Goal: Information Seeking & Learning: Learn about a topic

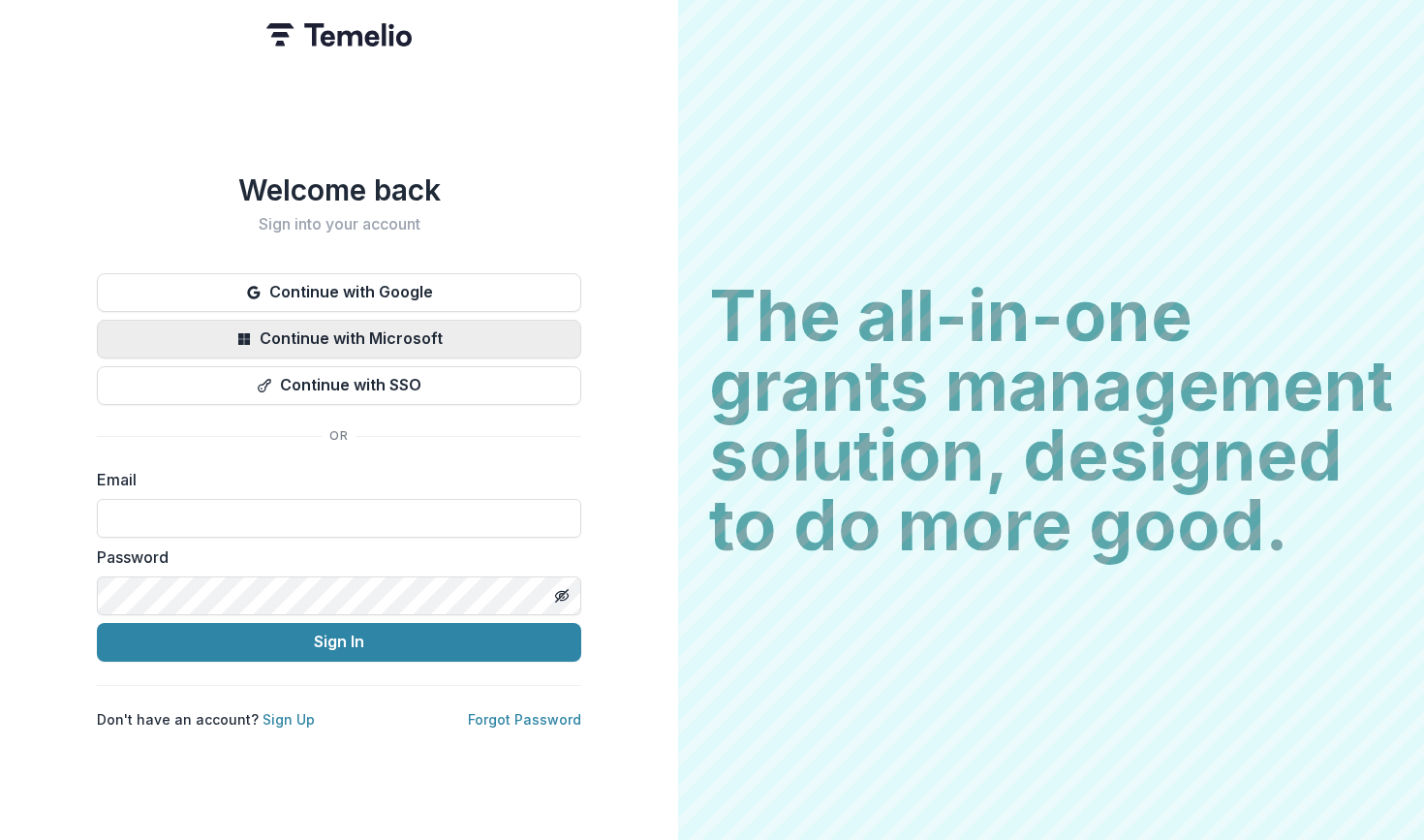
click at [260, 338] on button "Continue with Microsoft" at bounding box center [338, 338] width 484 height 38
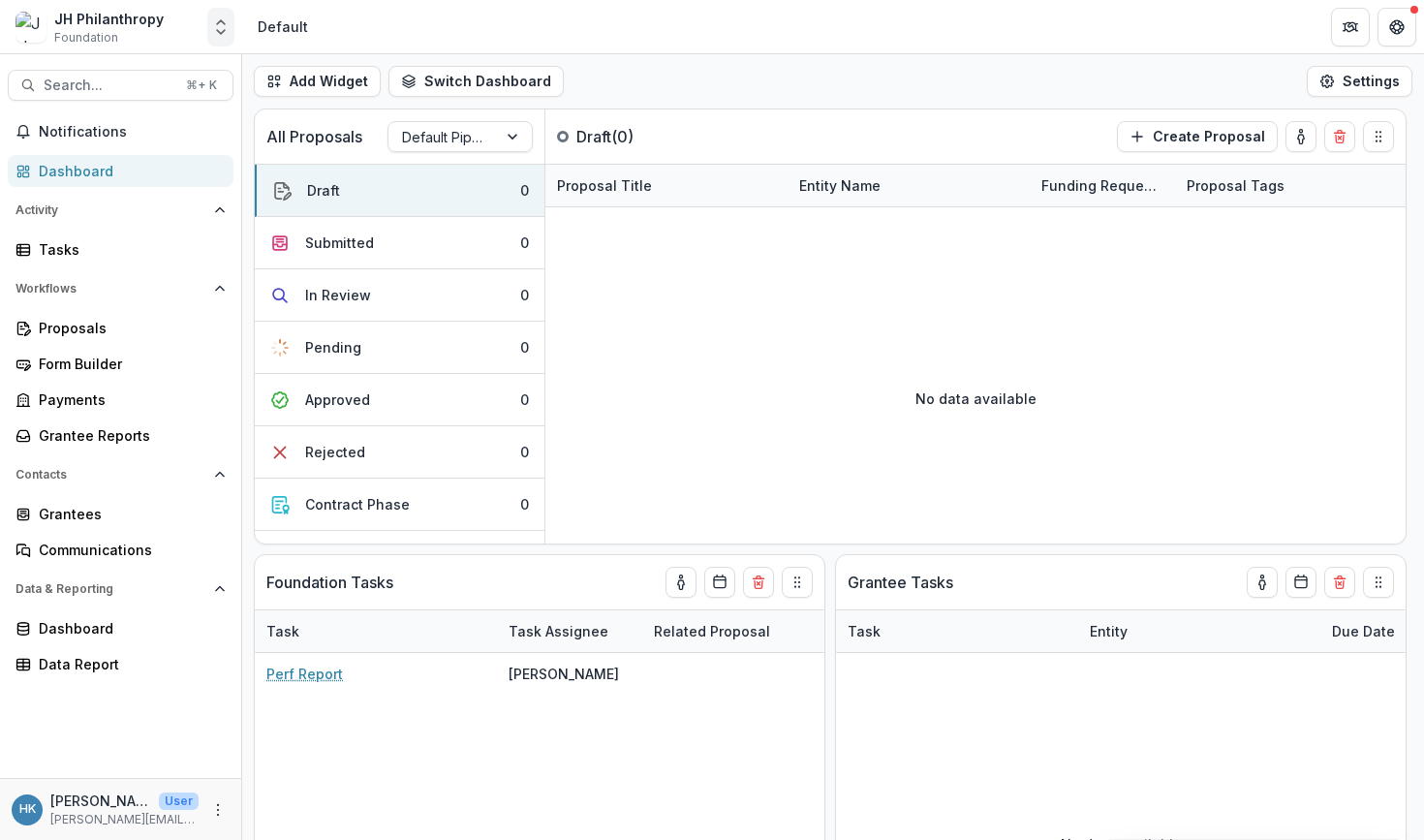
click at [228, 32] on icon "Open entity switcher" at bounding box center [221, 28] width 20 height 20
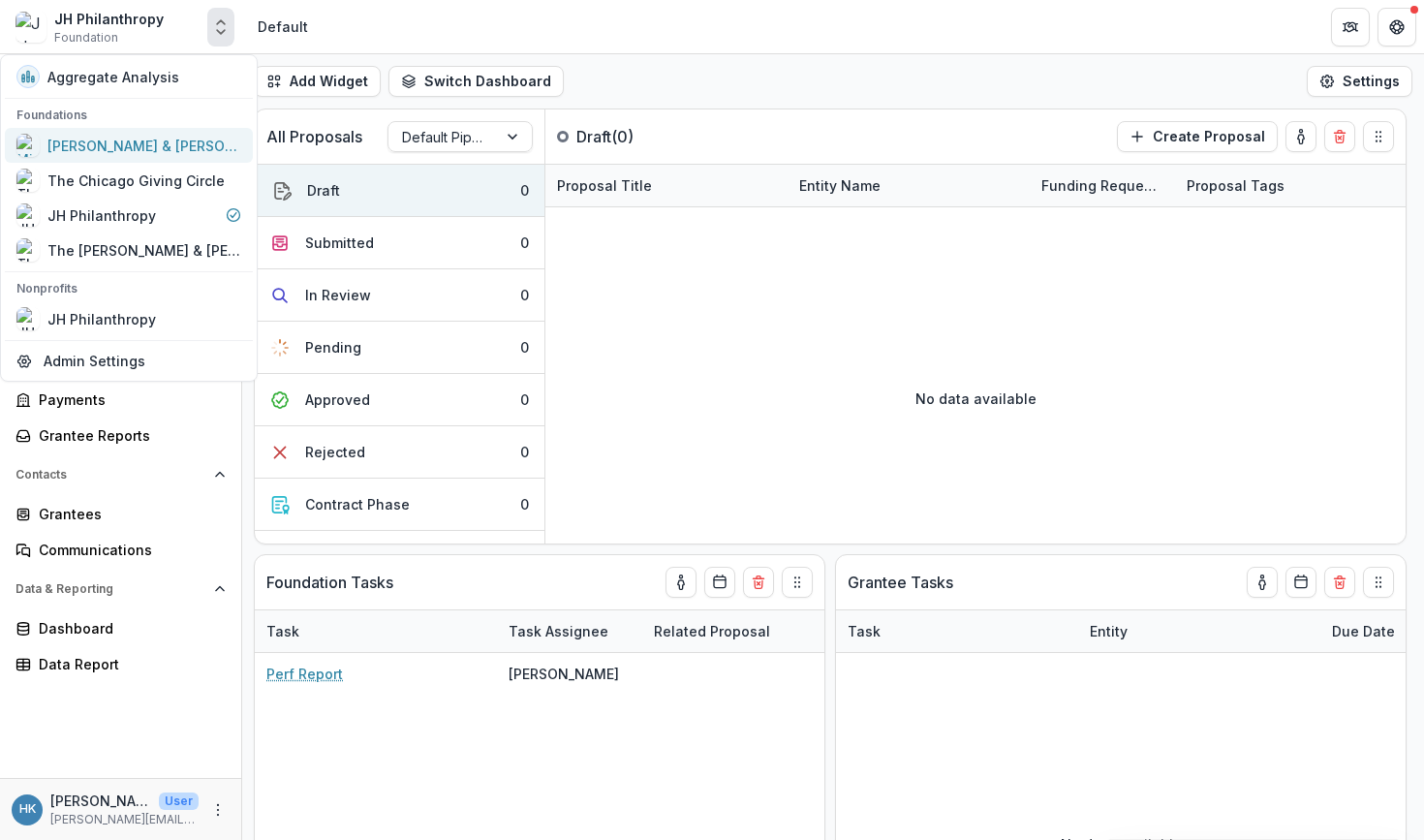
click at [169, 141] on div "Michael & Dana Springer Charitable Fund" at bounding box center [144, 146] width 193 height 21
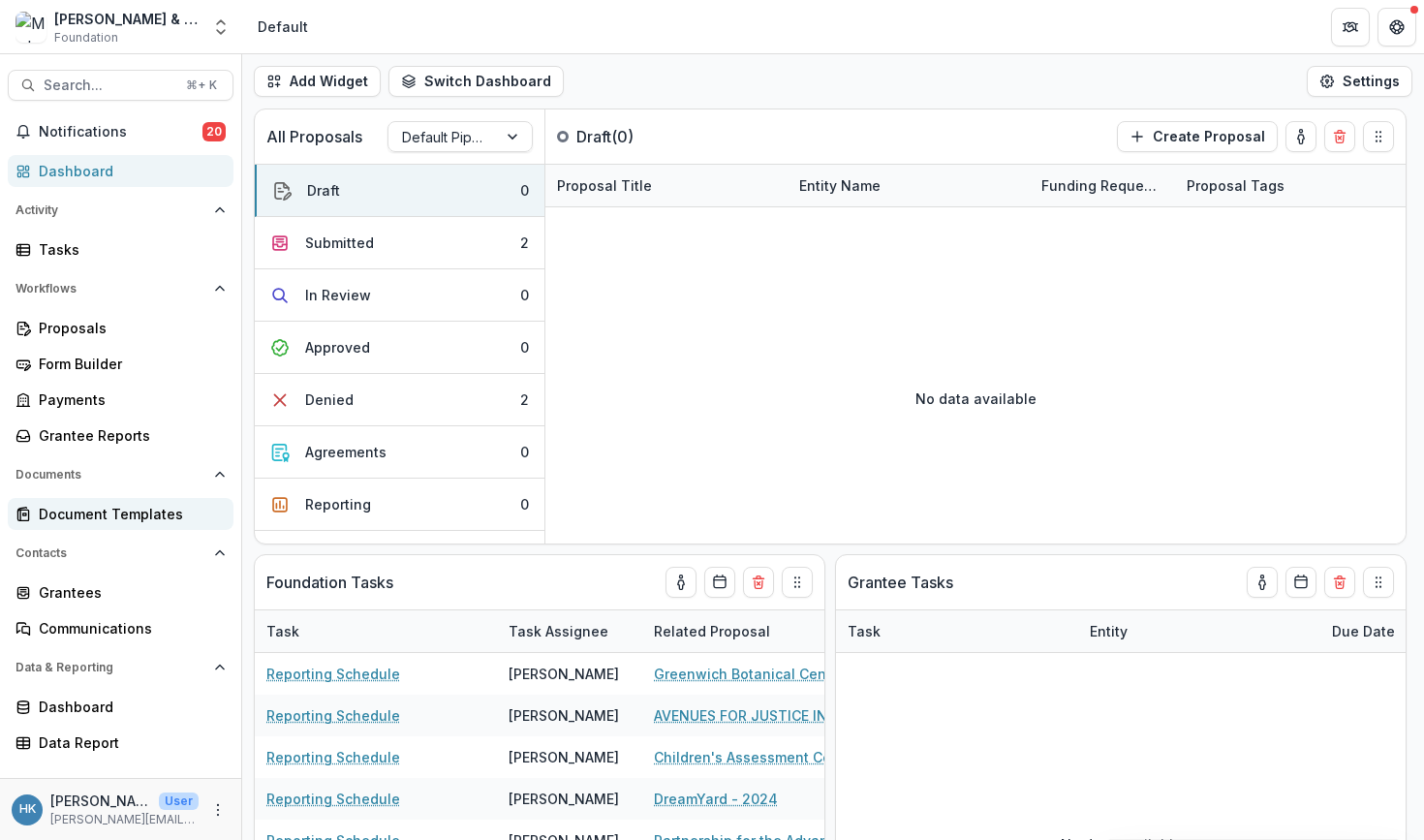
click at [99, 523] on div "Document Templates" at bounding box center [128, 514] width 179 height 21
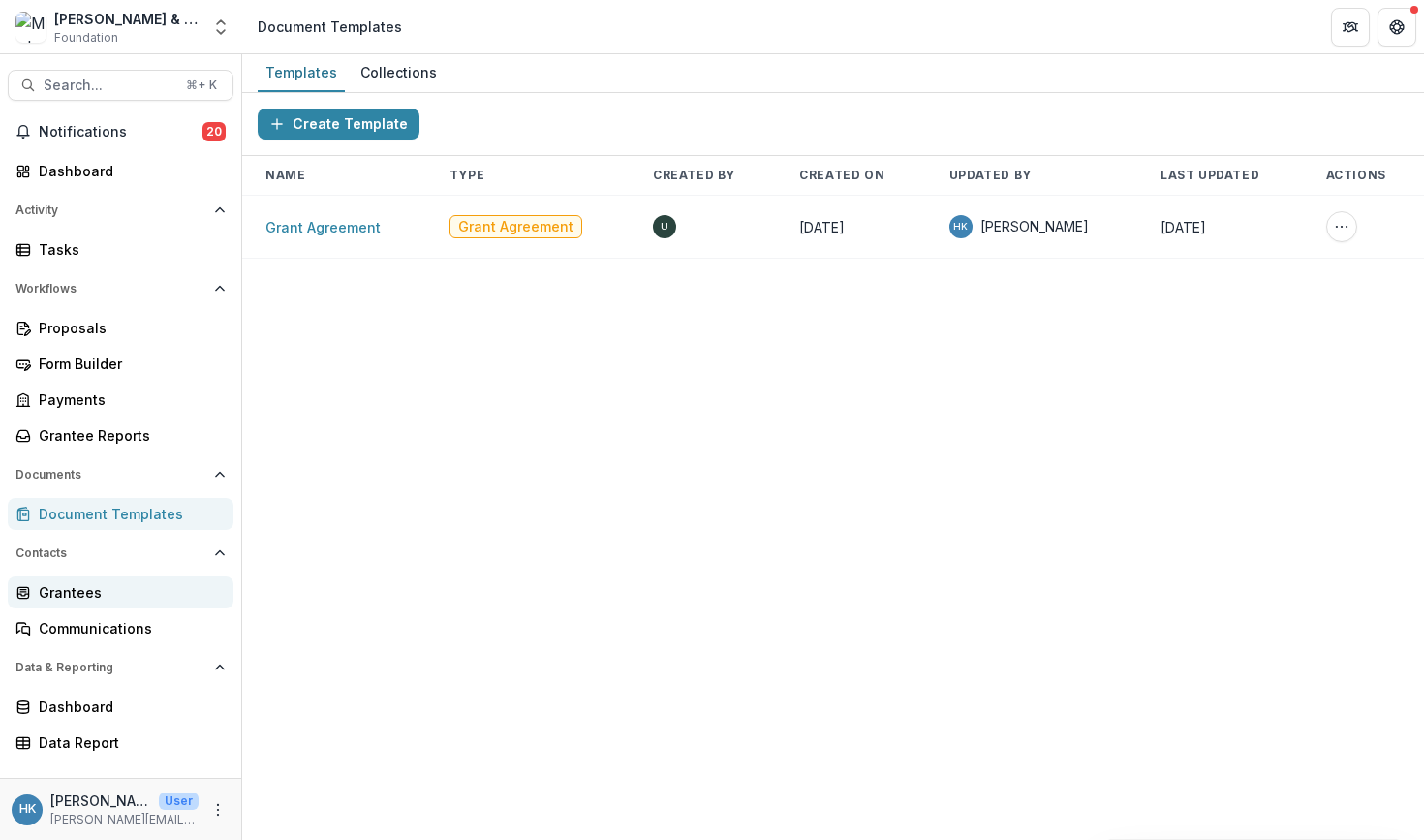
click at [80, 586] on div "Grantees" at bounding box center [128, 592] width 179 height 21
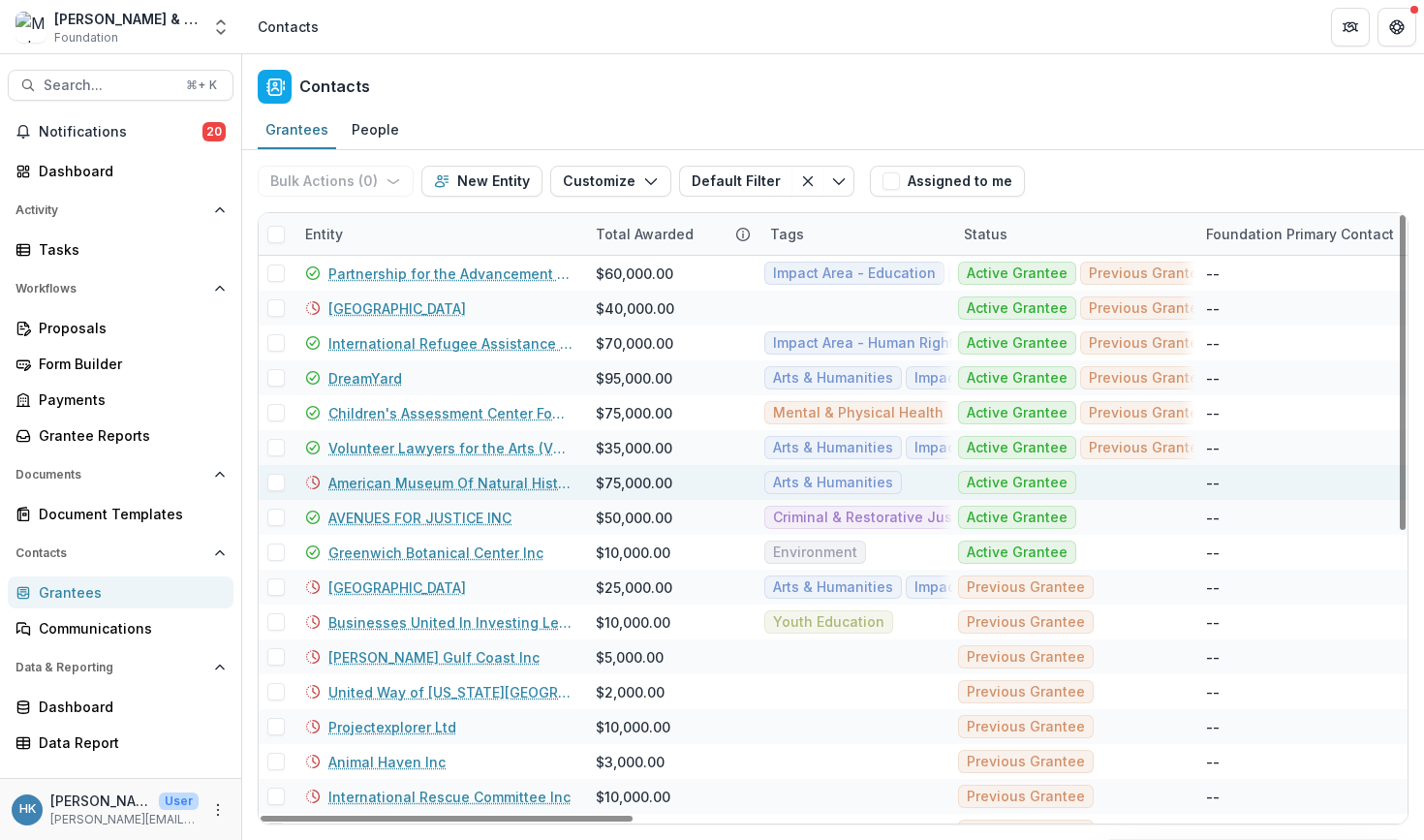
click at [526, 484] on link "American Museum Of Natural History" at bounding box center [451, 482] width 245 height 21
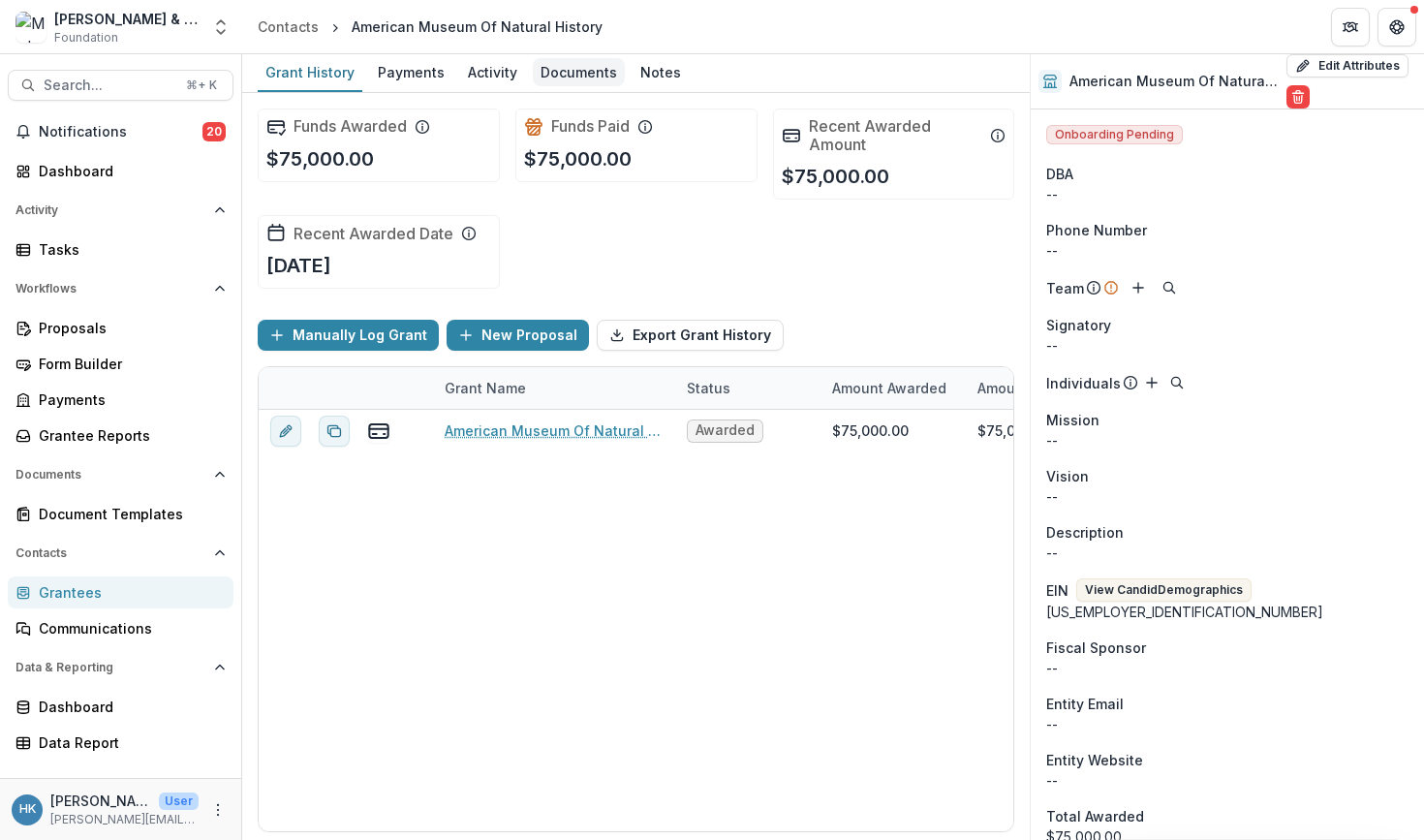
click at [581, 78] on div "Documents" at bounding box center [578, 72] width 92 height 28
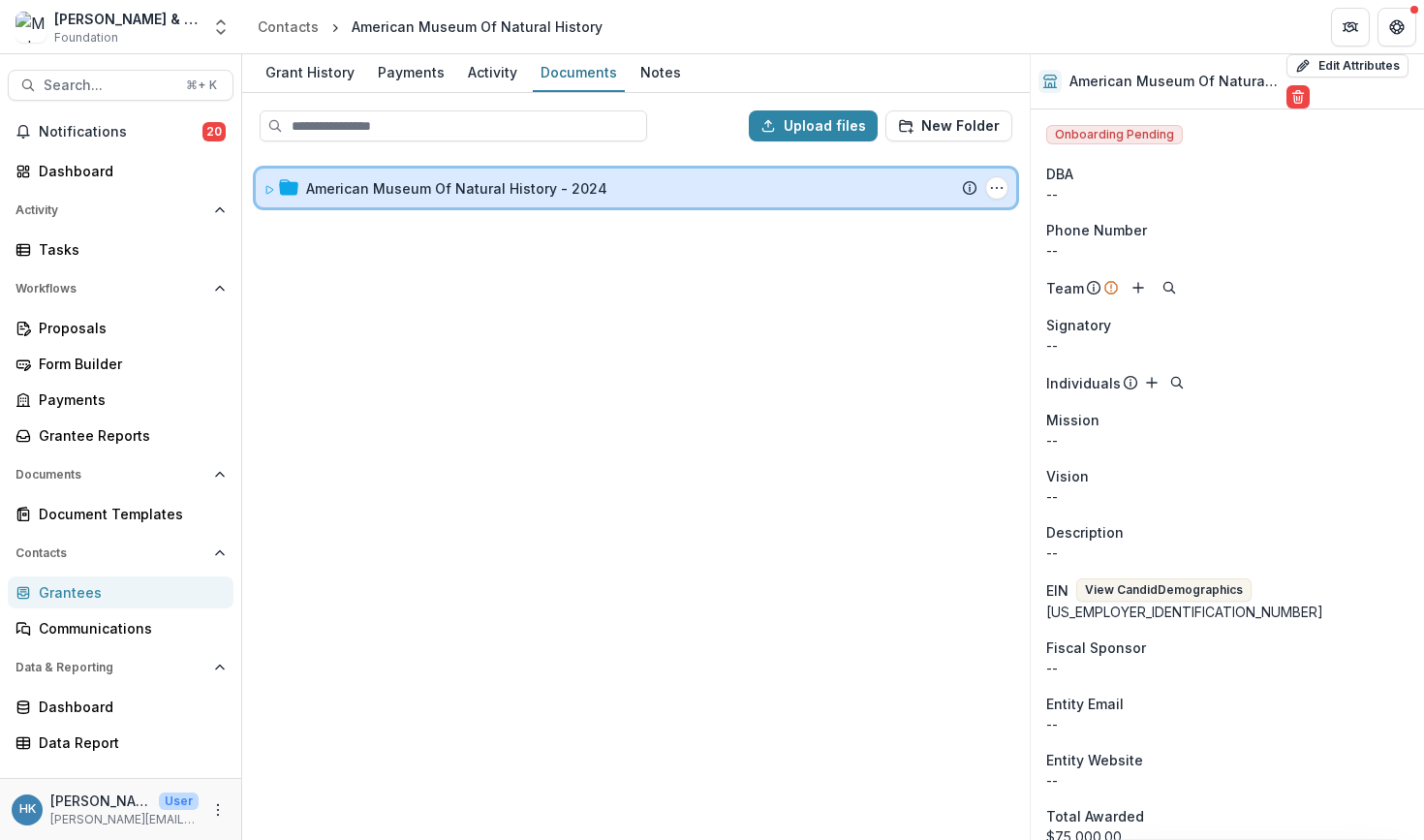
click at [271, 187] on icon at bounding box center [269, 190] width 12 height 12
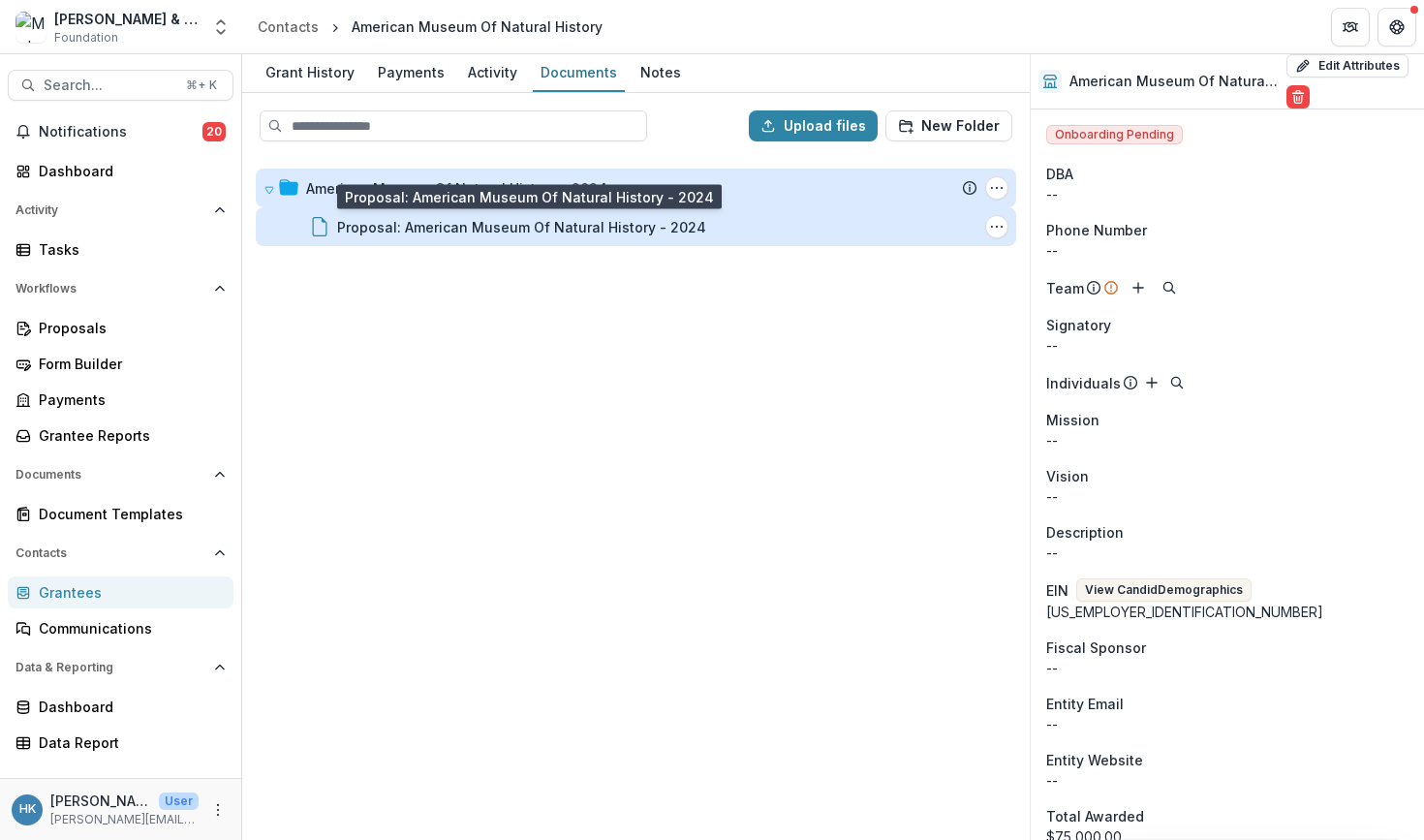
click at [657, 230] on div "Proposal: American Museum Of Natural History - 2024" at bounding box center [522, 227] width 369 height 21
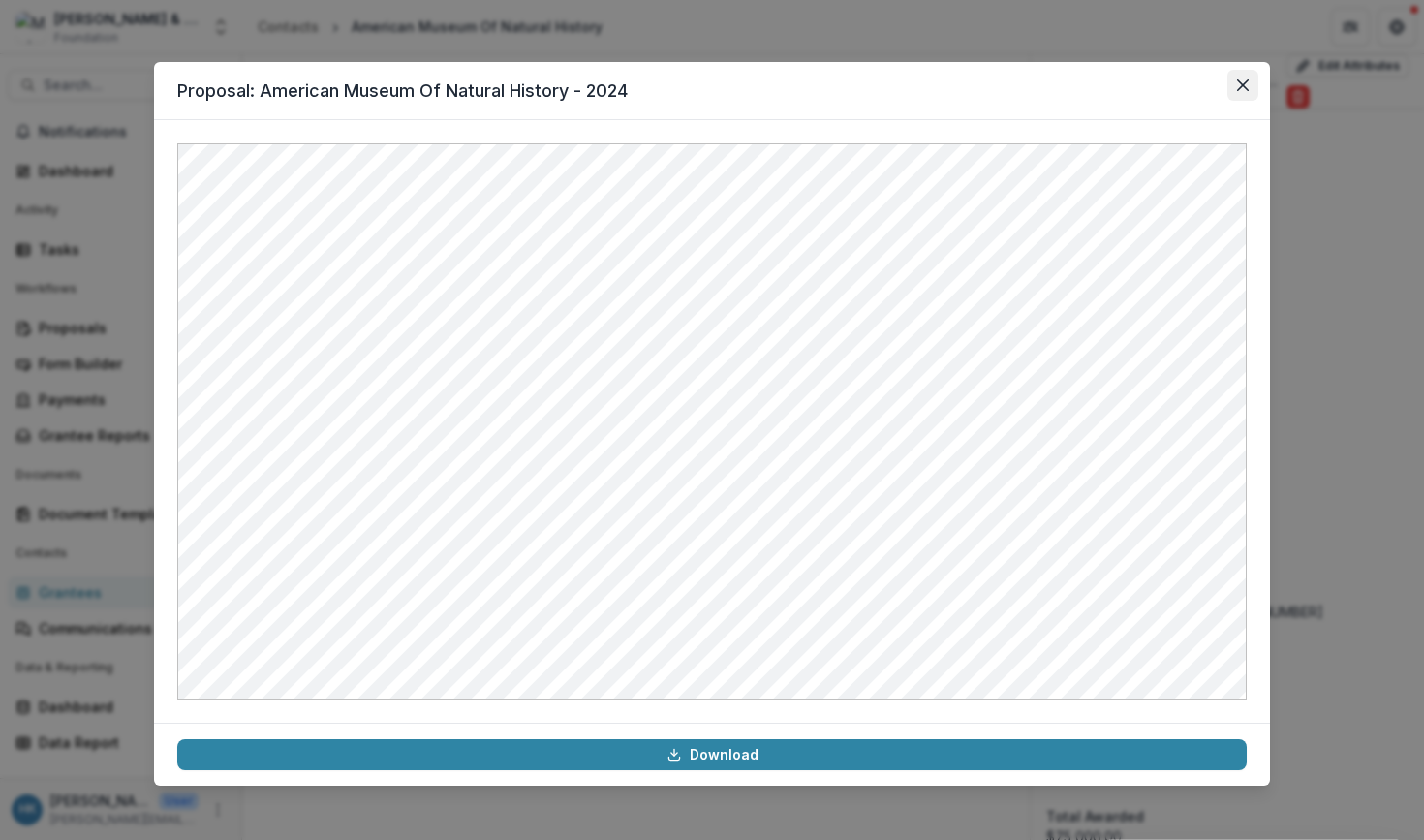
click at [1246, 80] on icon "Close" at bounding box center [1244, 86] width 12 height 12
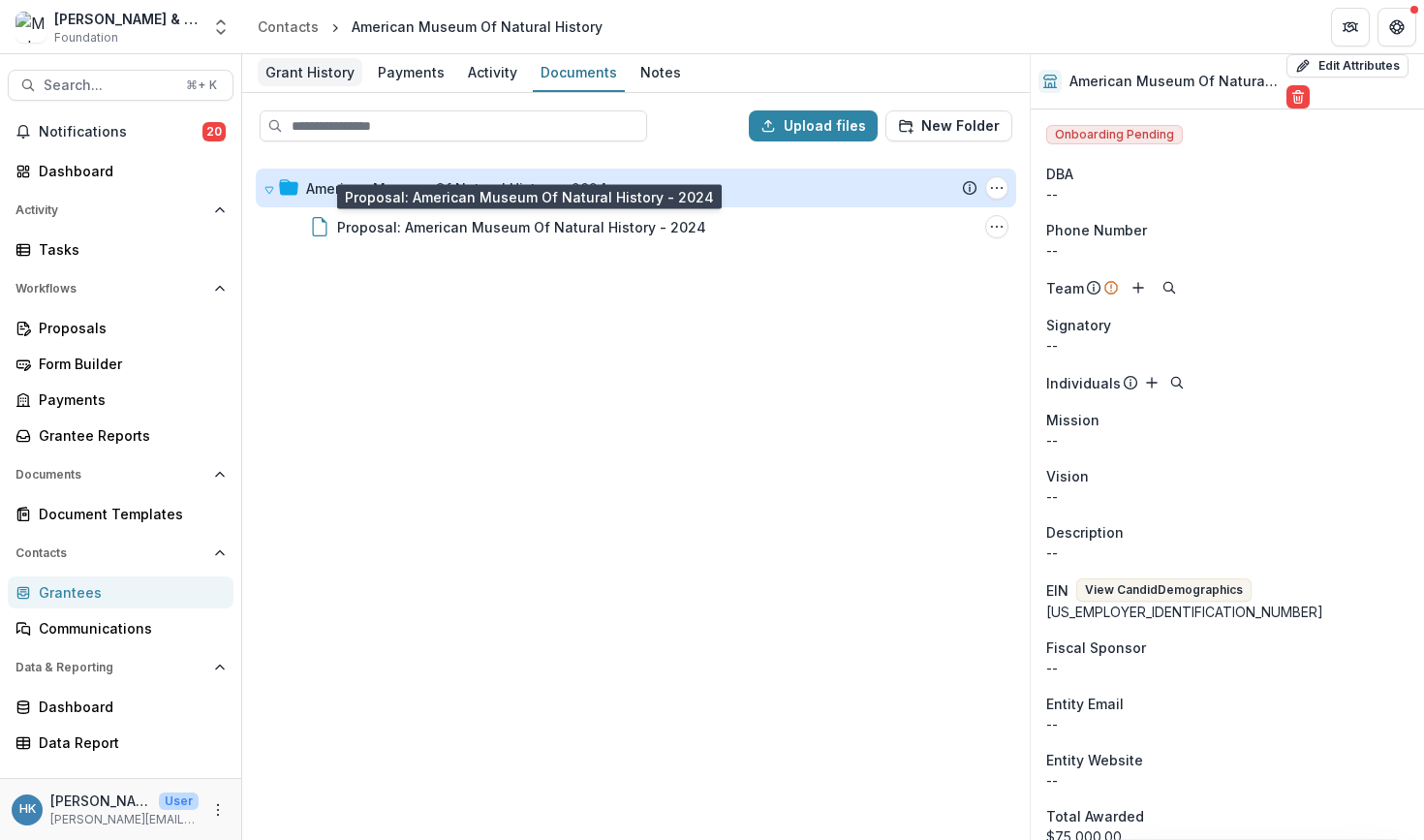
click at [312, 68] on div "Grant History" at bounding box center [310, 72] width 105 height 28
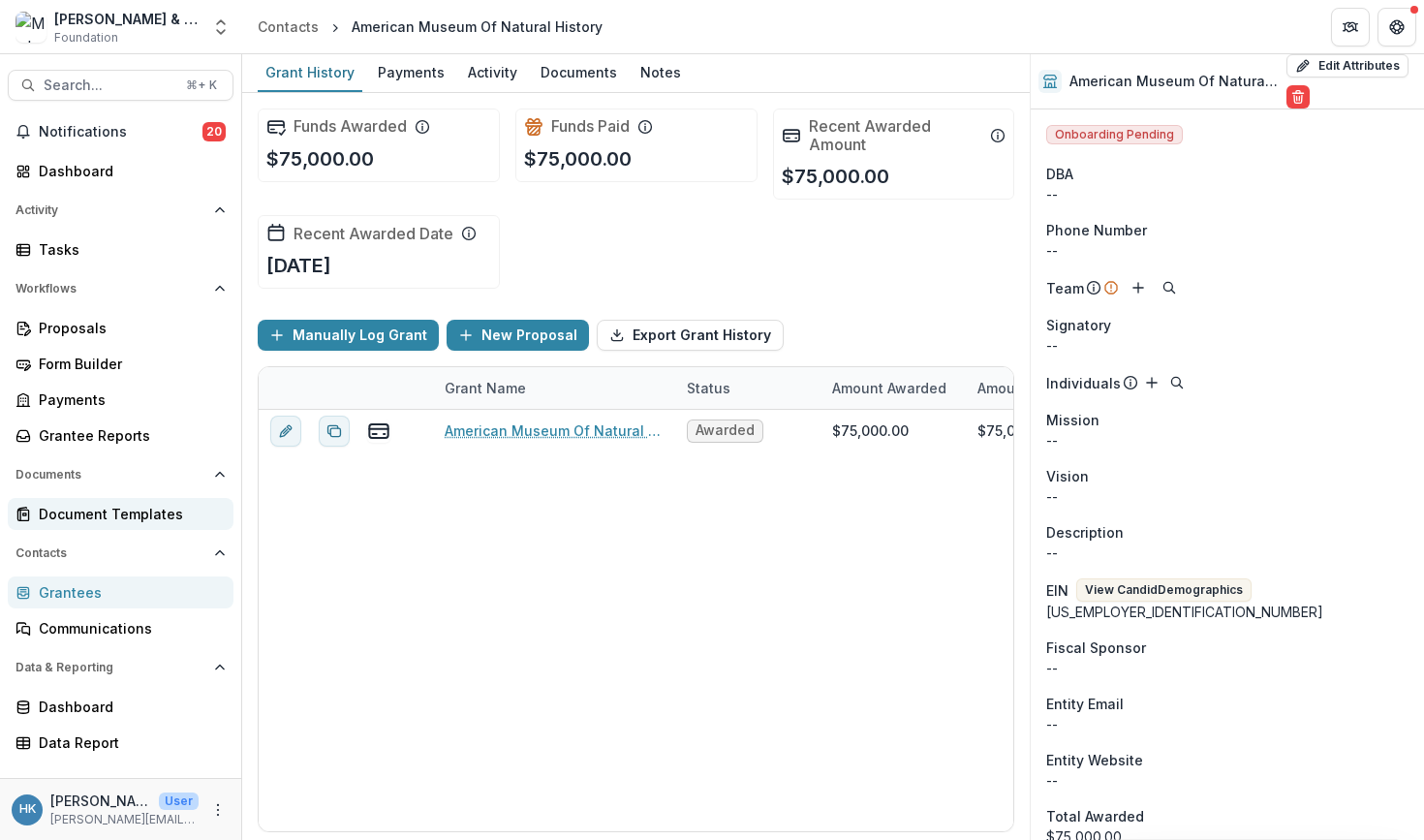
click at [119, 514] on div "Document Templates" at bounding box center [128, 514] width 179 height 21
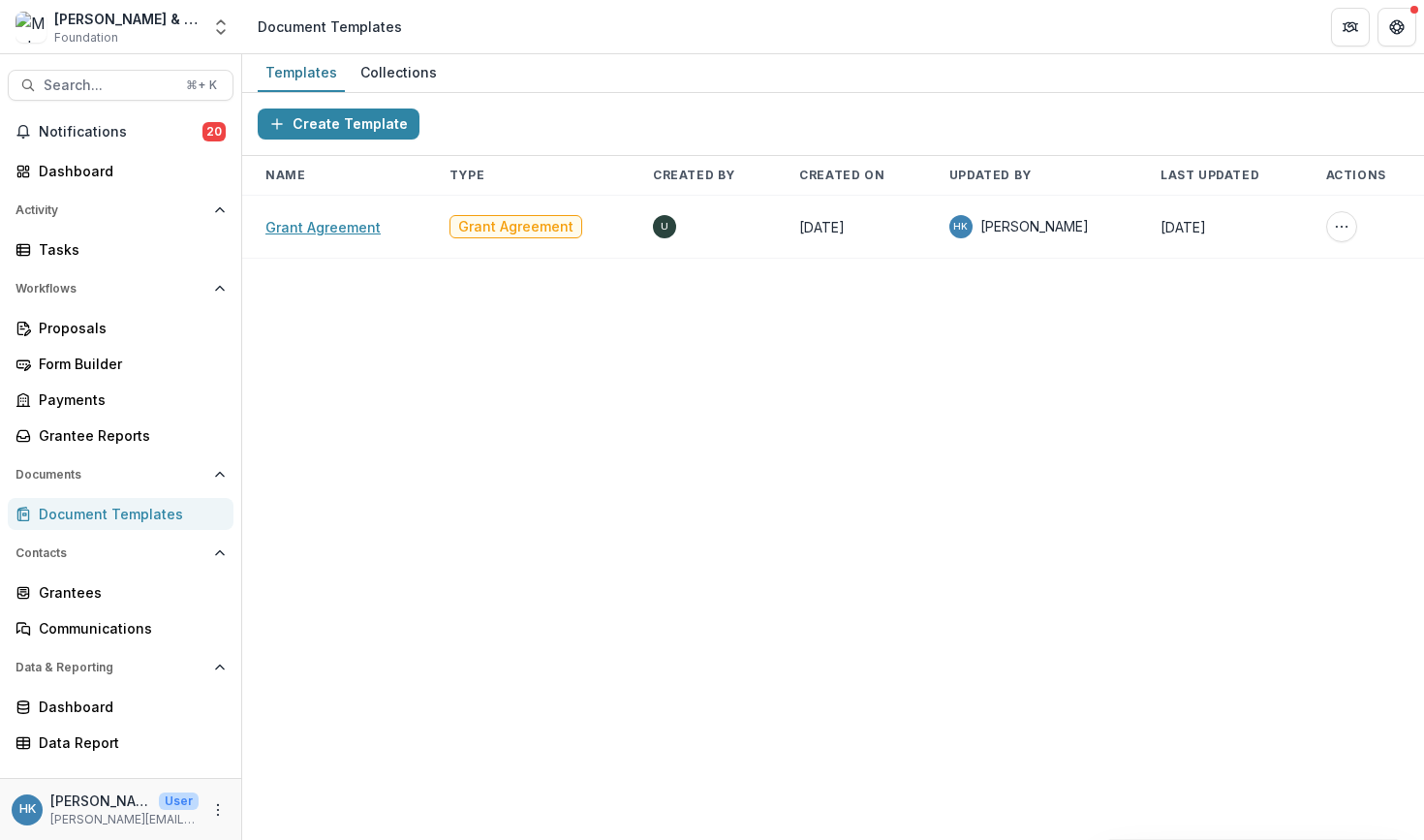
click at [329, 223] on link "Grant Agreement" at bounding box center [322, 227] width 115 height 17
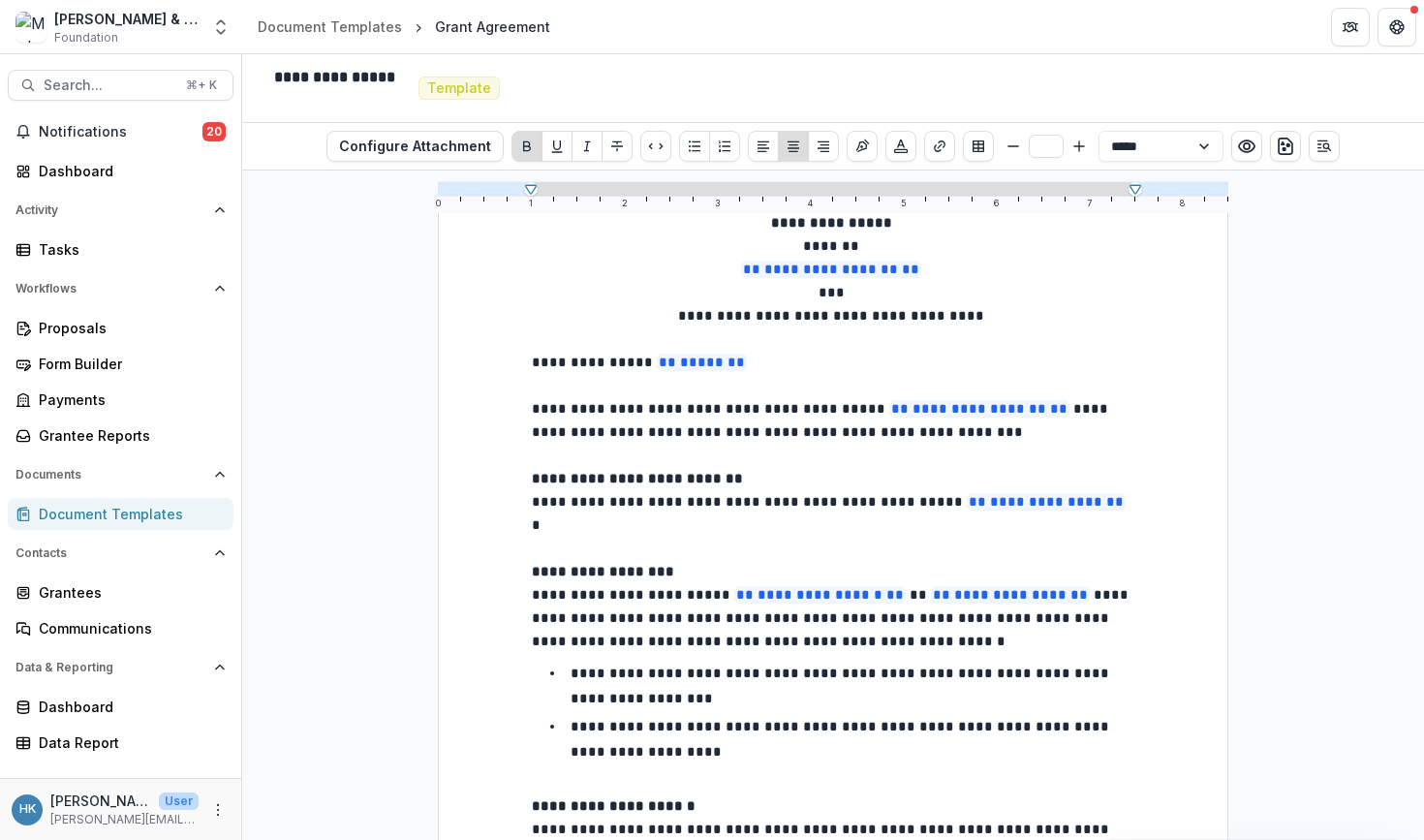
scroll to position [46, 0]
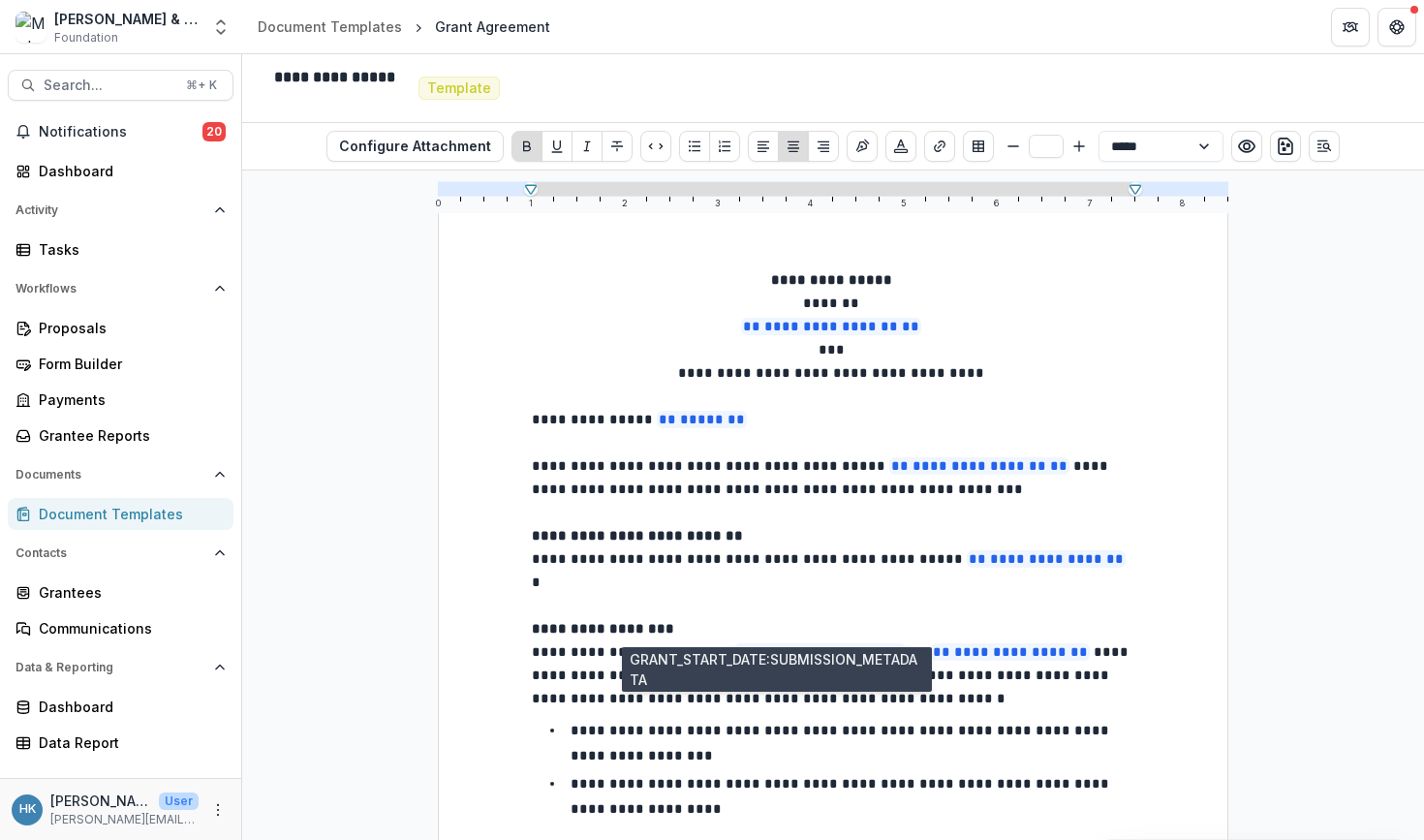
click at [777, 643] on span "**********" at bounding box center [820, 652] width 172 height 18
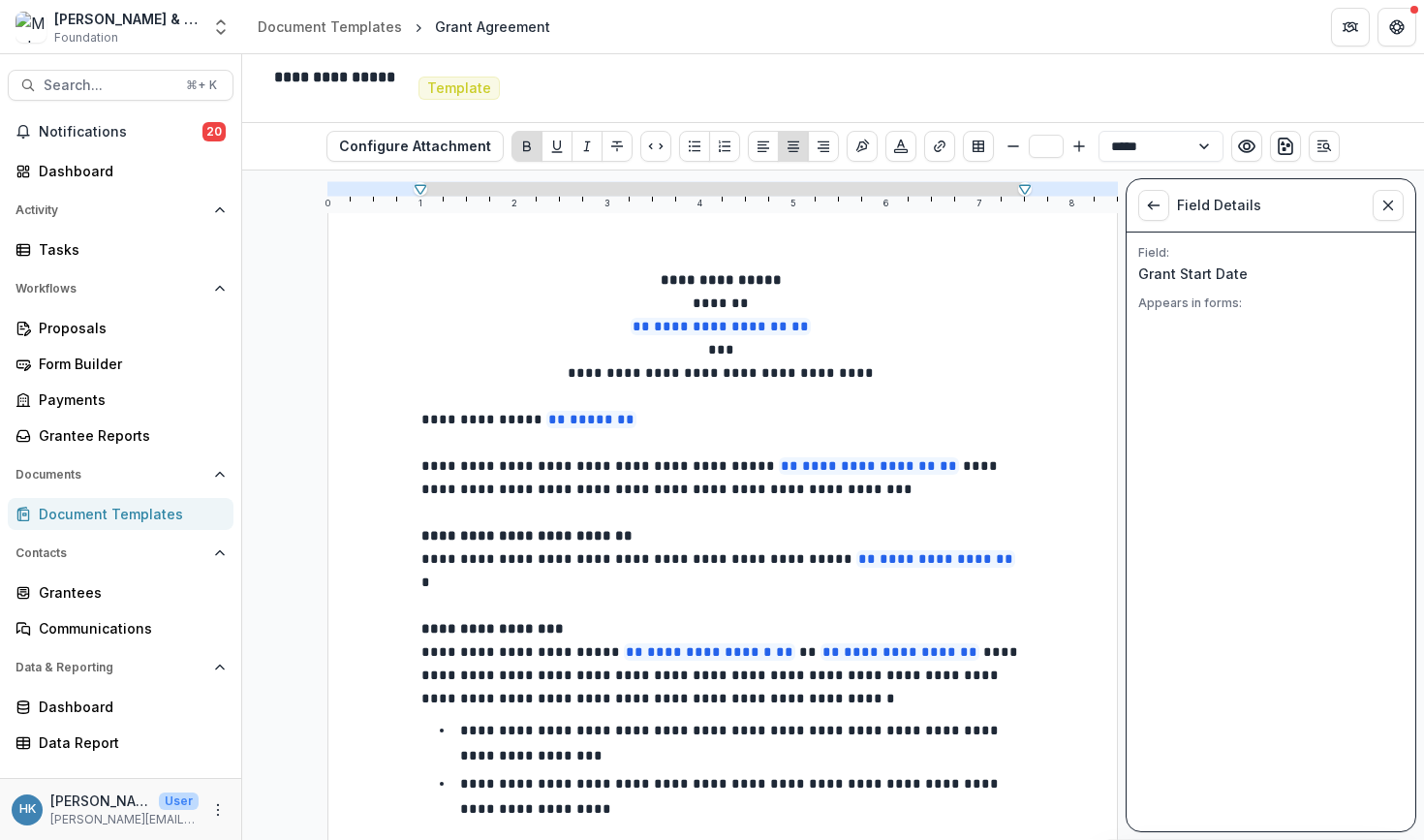
click at [1210, 305] on p "Appears in forms:" at bounding box center [1270, 304] width 265 height 18
click at [1255, 314] on div "Field: Grant Start Date Appears in forms:" at bounding box center [1271, 531] width 289 height 598
click at [1204, 276] on p "Grant Start Date" at bounding box center [1255, 273] width 235 height 21
click at [501, 277] on p "**********" at bounding box center [722, 280] width 603 height 24
click at [1384, 203] on icon "Close sidebar" at bounding box center [1388, 205] width 16 height 16
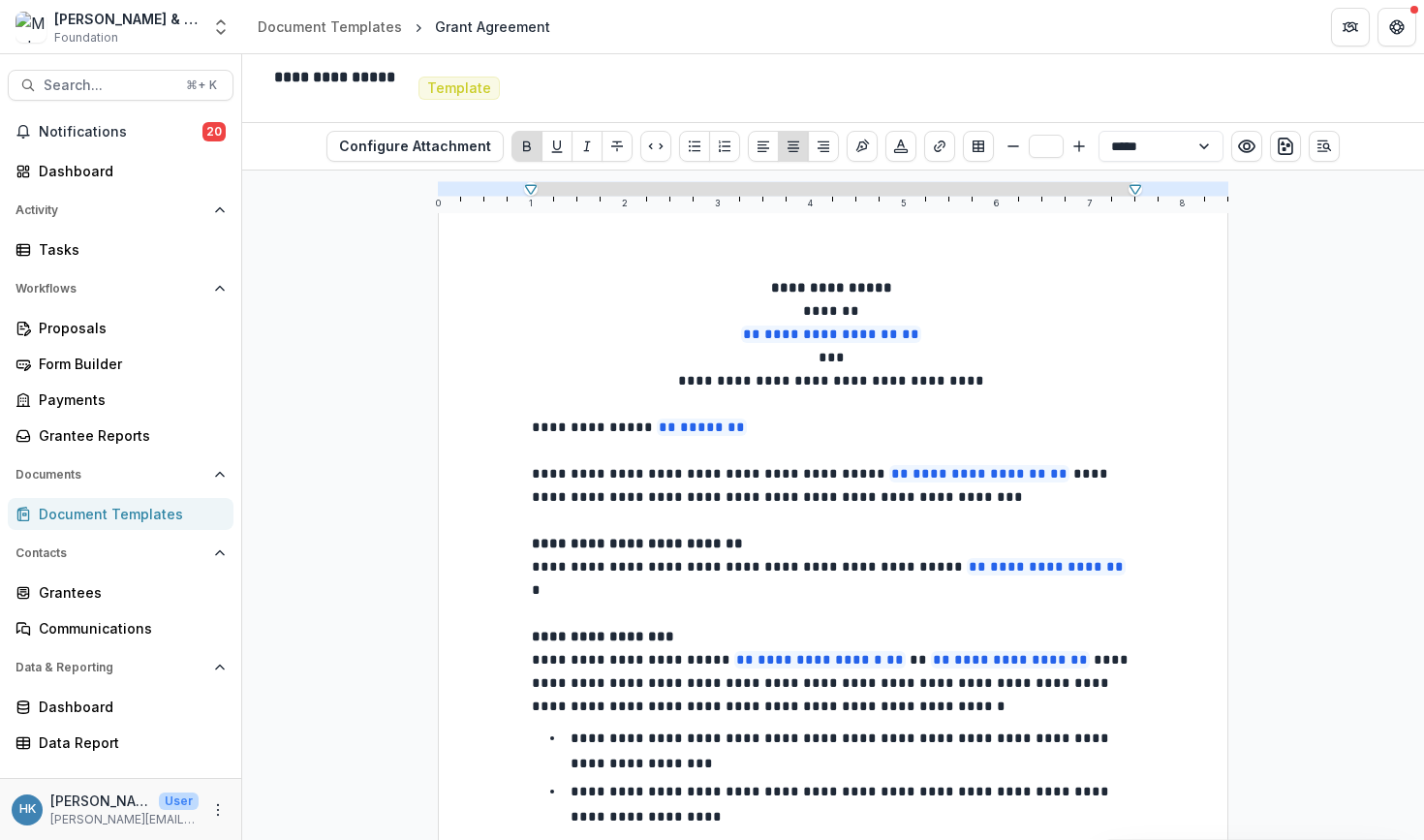
scroll to position [33, 0]
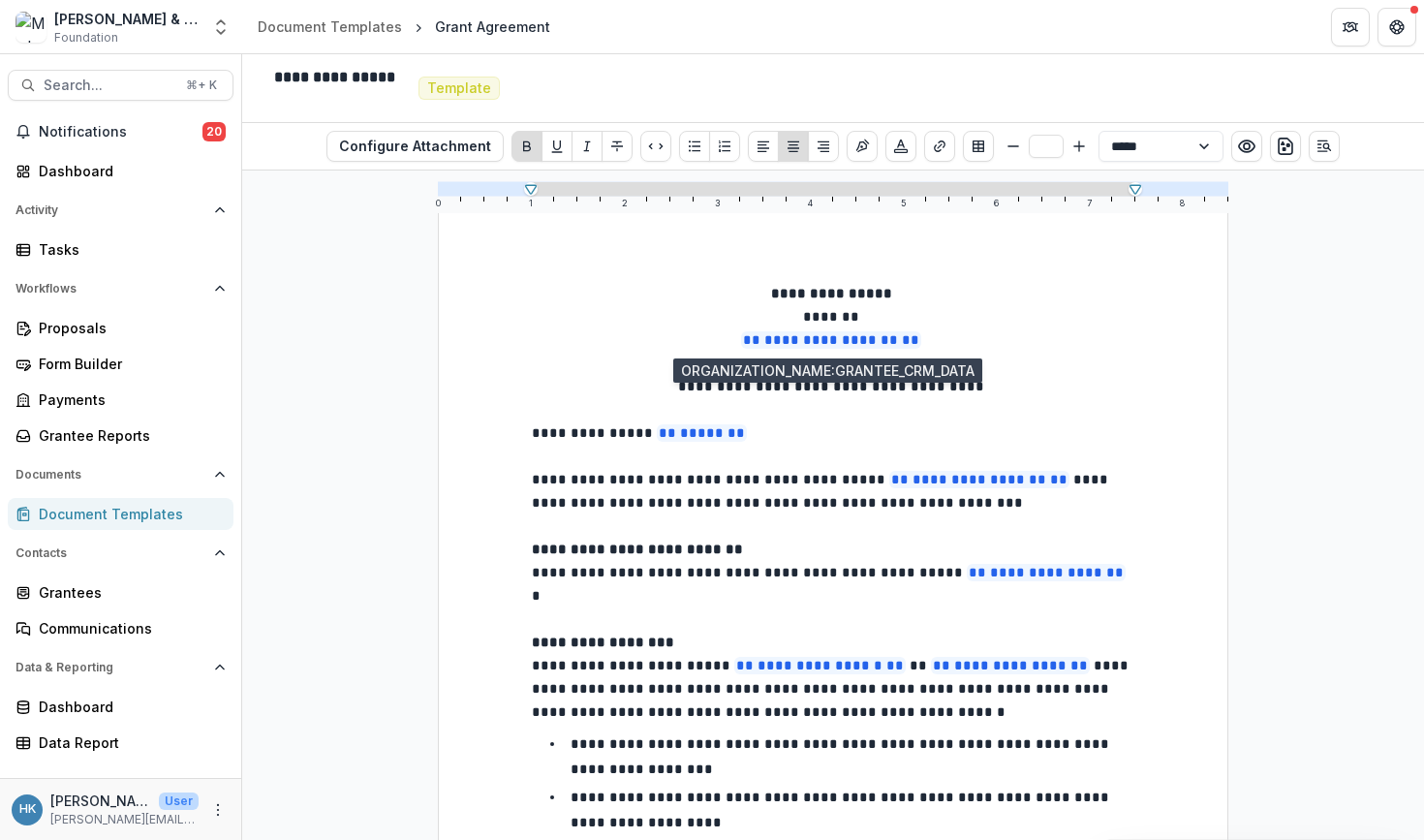
click at [879, 342] on span "**********" at bounding box center [831, 340] width 180 height 18
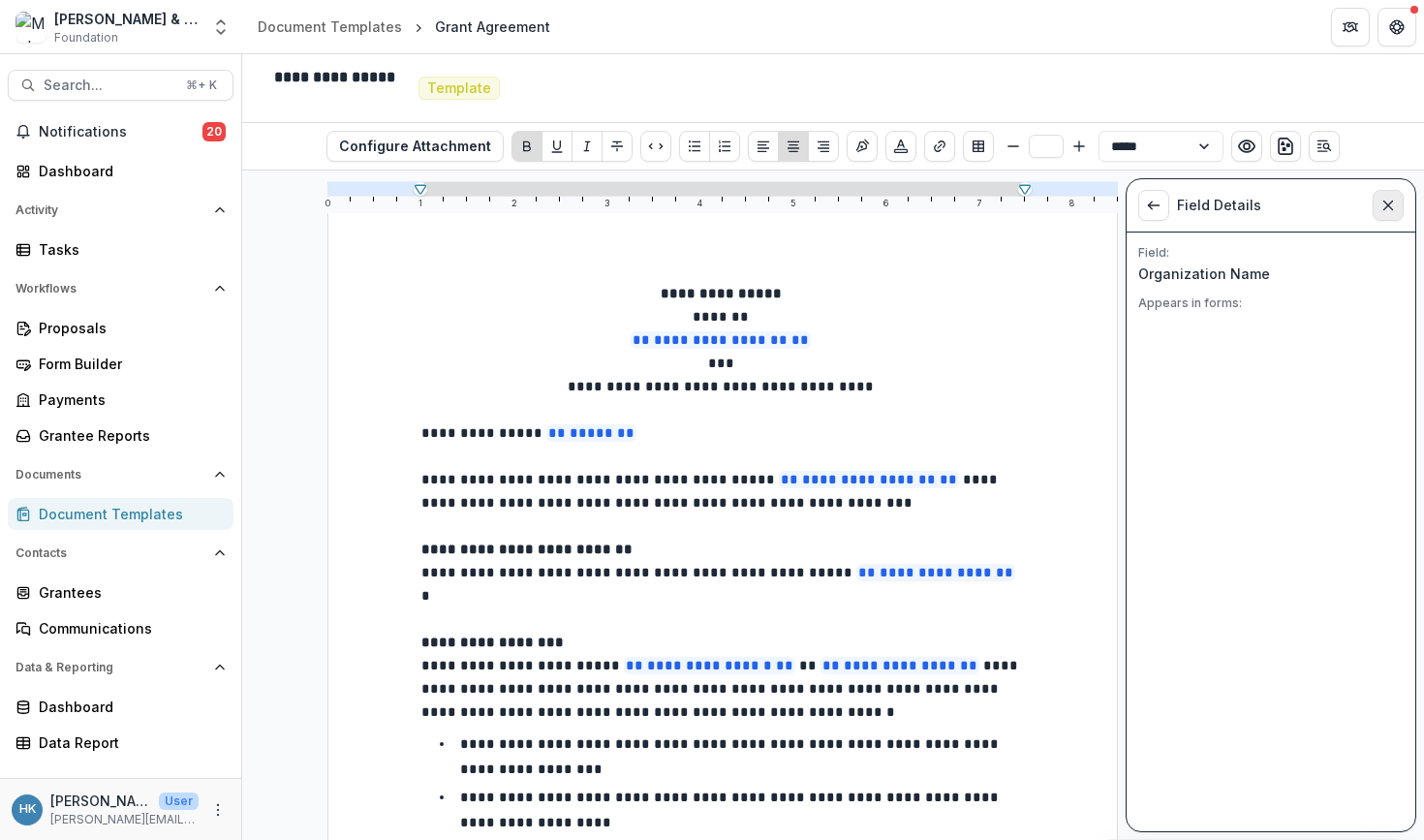
click at [1382, 208] on icon "Close sidebar" at bounding box center [1388, 205] width 16 height 16
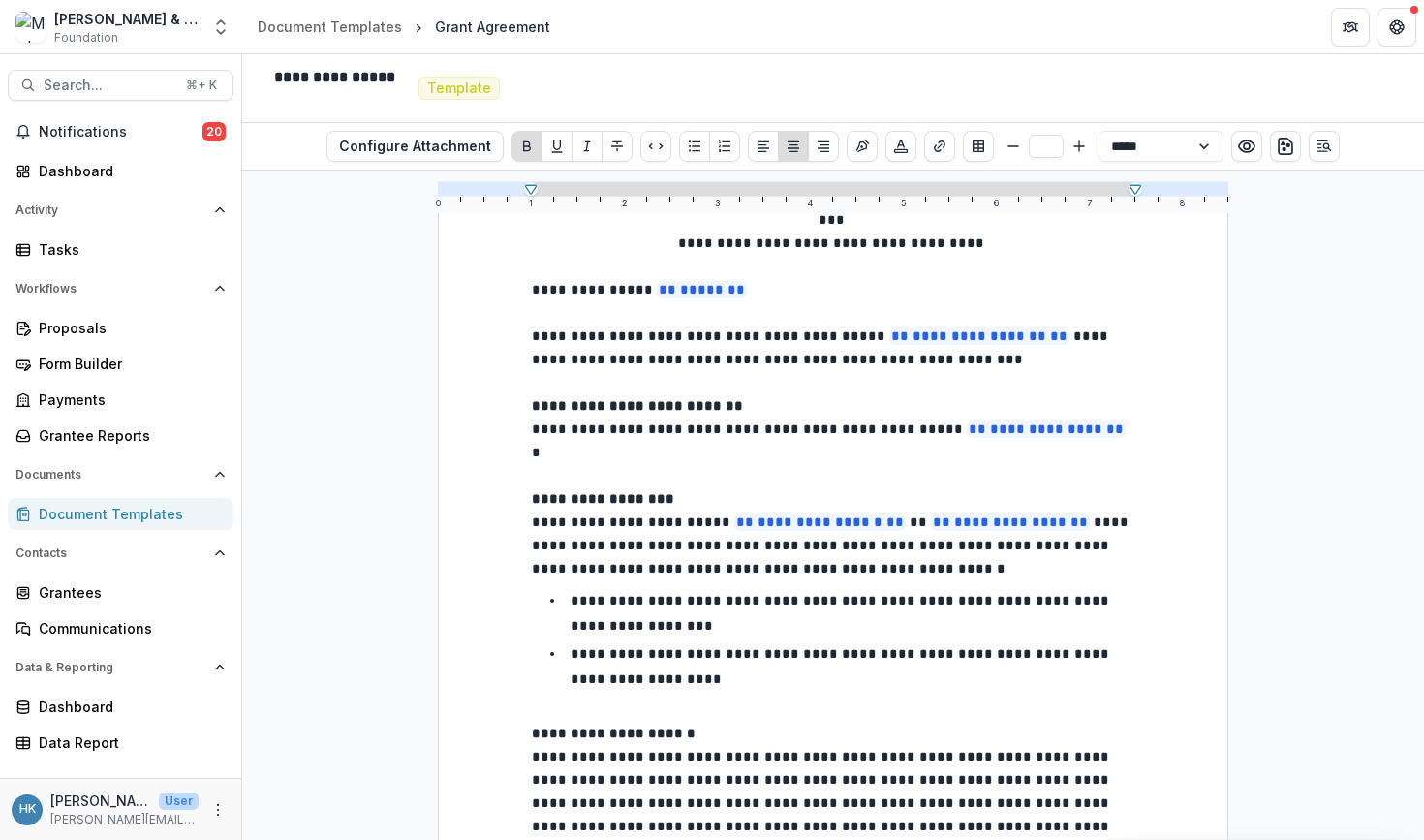
scroll to position [155, 0]
